Goal: Task Accomplishment & Management: Complete application form

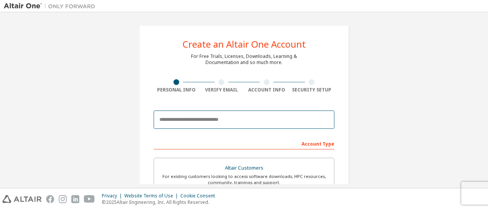
click at [164, 122] on input "email" at bounding box center [244, 120] width 181 height 18
type input "**********"
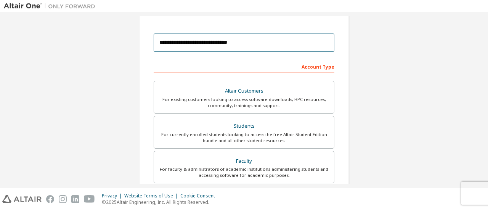
scroll to position [77, 0]
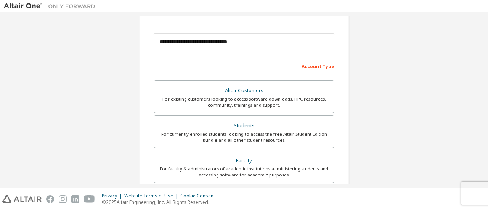
click at [191, 129] on div "Students" at bounding box center [244, 126] width 171 height 11
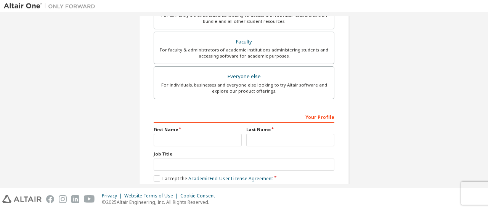
scroll to position [197, 0]
click at [190, 135] on input "text" at bounding box center [198, 139] width 88 height 13
type input "*****"
click at [256, 141] on input "text" at bounding box center [290, 139] width 88 height 13
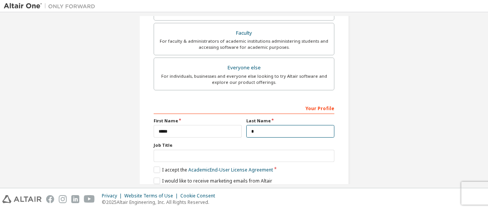
scroll to position [233, 0]
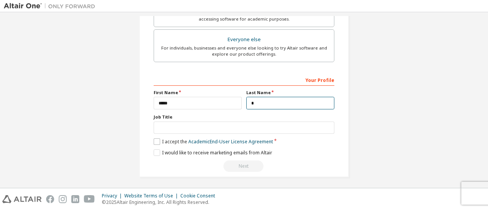
type input "*"
click at [156, 140] on label "I accept the Academic End-User License Agreement" at bounding box center [213, 141] width 119 height 6
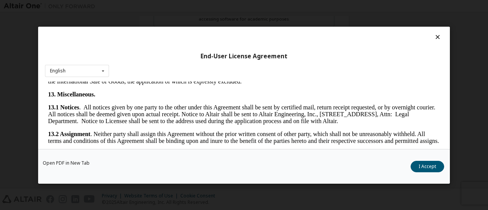
scroll to position [1281, 0]
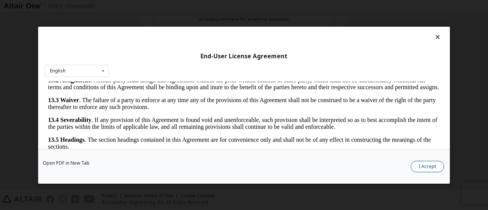
click at [424, 167] on button "I Accept" at bounding box center [428, 166] width 34 height 11
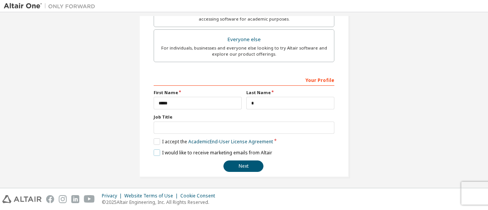
click at [158, 150] on label "I would like to receive marketing emails from Altair" at bounding box center [213, 152] width 119 height 6
click at [235, 167] on button "Next" at bounding box center [243, 166] width 40 height 11
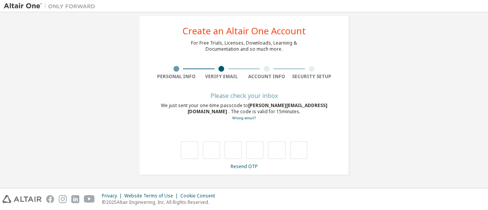
scroll to position [13, 0]
type input "*"
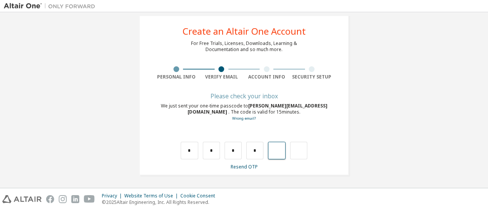
type input "*"
